Goal: Transaction & Acquisition: Book appointment/travel/reservation

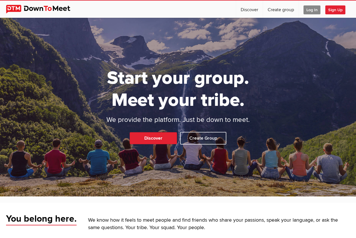
click at [311, 8] on span "Log In" at bounding box center [312, 9] width 17 height 9
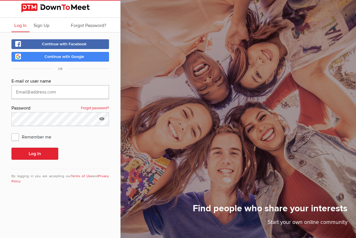
type input "GallantVegan@gmail.com"
click at [35, 154] on button "Log In" at bounding box center [34, 154] width 47 height 12
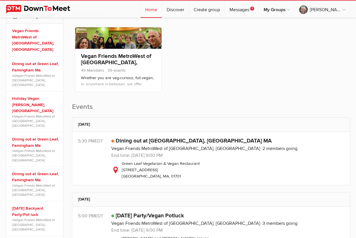
scroll to position [135, 0]
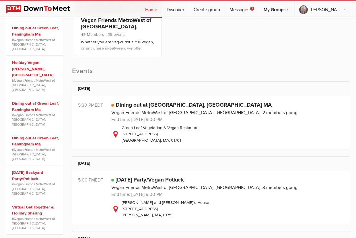
click at [151, 104] on link "Dining out at Green Leaf, Framingham MA" at bounding box center [194, 105] width 156 height 7
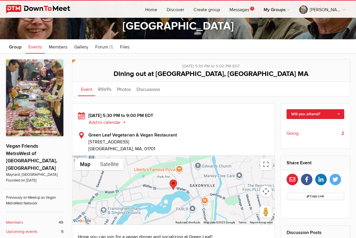
scroll to position [79, 0]
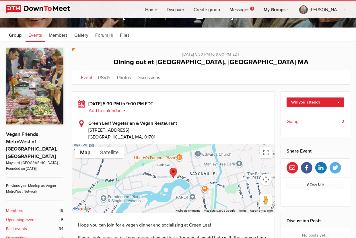
click at [294, 121] on span "Going" at bounding box center [293, 121] width 12 height 7
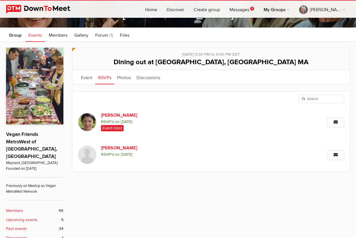
scroll to position [107, 0]
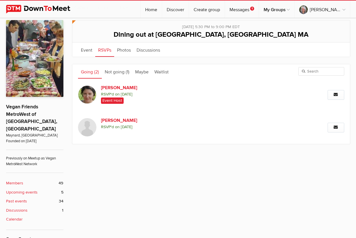
click at [84, 72] on link "Going (2)" at bounding box center [90, 71] width 24 height 14
click at [118, 72] on link "Not going (1)" at bounding box center [117, 71] width 30 height 14
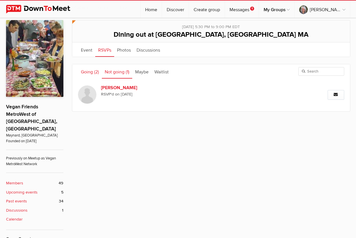
click at [91, 71] on link "Going (2)" at bounding box center [90, 71] width 24 height 14
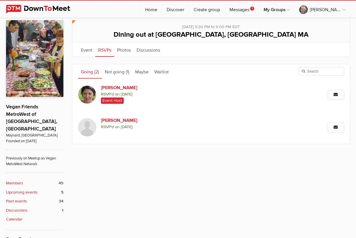
click at [103, 49] on link "RSVPs" at bounding box center [104, 49] width 19 height 14
click at [232, 10] on link "Messages 1" at bounding box center [242, 9] width 34 height 17
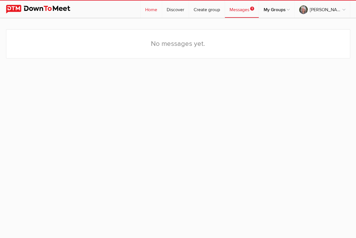
click at [149, 7] on link "Home" at bounding box center [151, 9] width 21 height 17
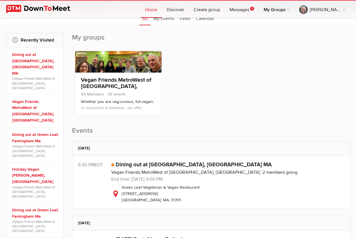
scroll to position [88, 0]
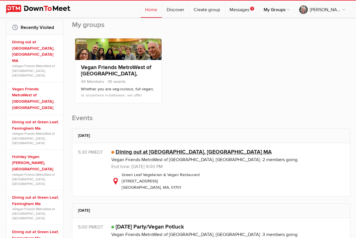
click at [189, 152] on link "Dining out at Green Leaf, Framingham MA" at bounding box center [194, 152] width 156 height 7
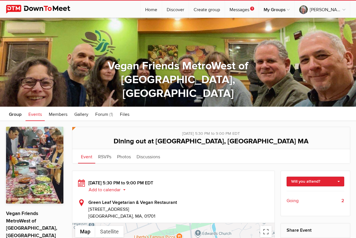
click at [292, 200] on span "Going" at bounding box center [293, 201] width 12 height 7
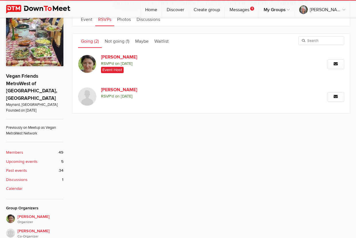
scroll to position [147, 0]
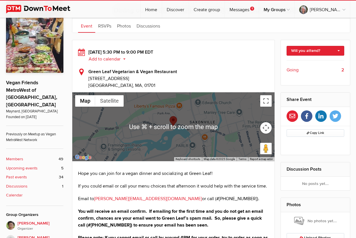
scroll to position [117, 0]
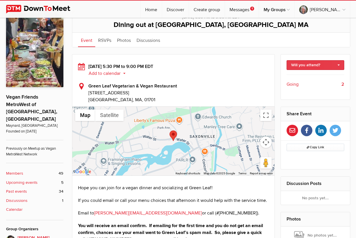
click at [339, 63] on link "Will you attend?" at bounding box center [316, 65] width 58 height 10
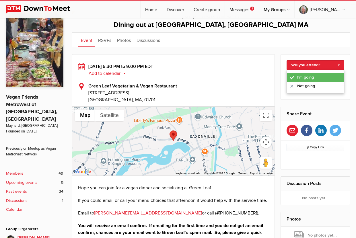
click at [304, 76] on link "I'm going" at bounding box center [315, 77] width 57 height 9
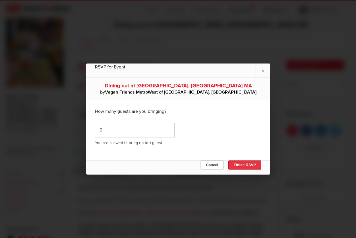
click at [248, 164] on button "Finish RSVP" at bounding box center [244, 165] width 33 height 9
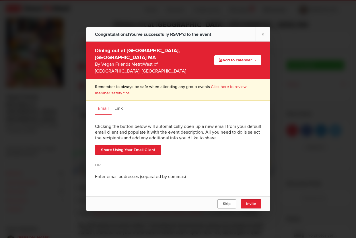
click at [227, 203] on span "Skip" at bounding box center [227, 204] width 8 height 4
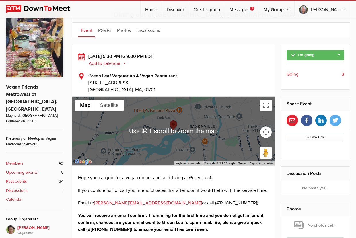
scroll to position [159, 0]
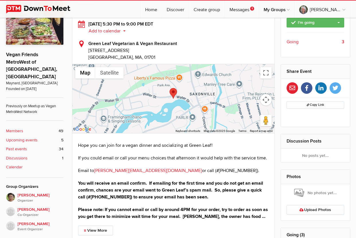
click at [128, 170] on link "greenleaf.vegan@gmail.com" at bounding box center [148, 171] width 108 height 6
